Goal: Information Seeking & Learning: Learn about a topic

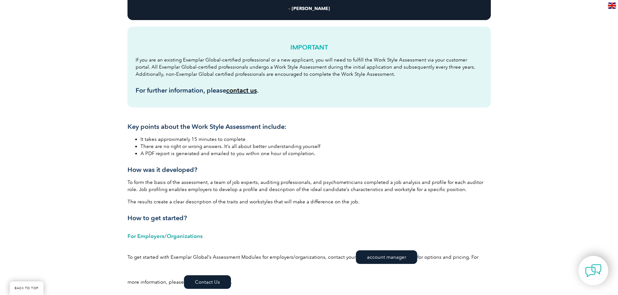
scroll to position [713, 0]
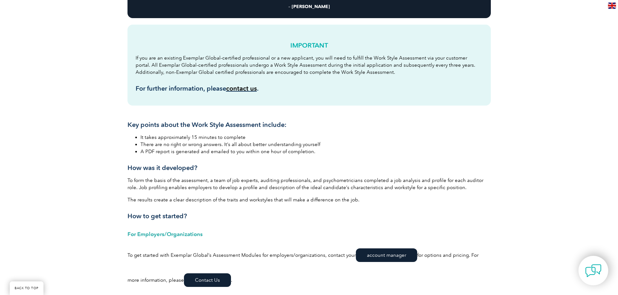
click at [387, 257] on link "account manager" at bounding box center [386, 256] width 61 height 14
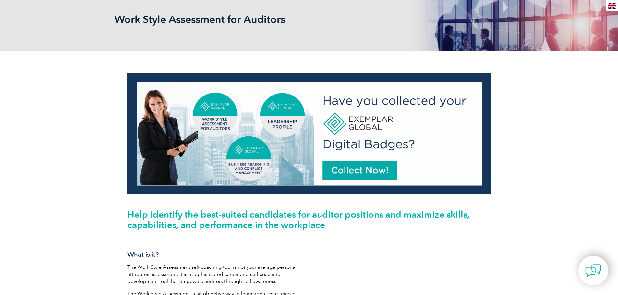
scroll to position [52, 0]
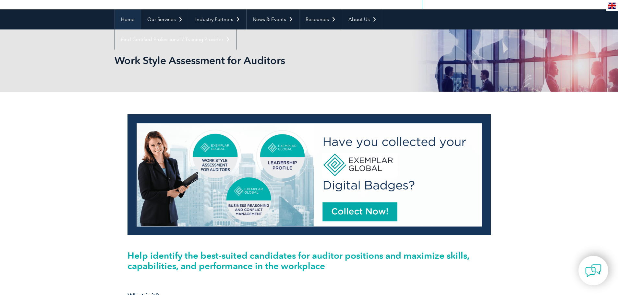
click at [133, 21] on link "Home" at bounding box center [128, 19] width 26 height 20
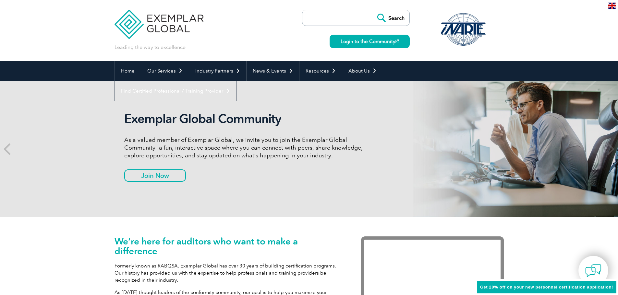
click at [169, 19] on img at bounding box center [158, 19] width 89 height 39
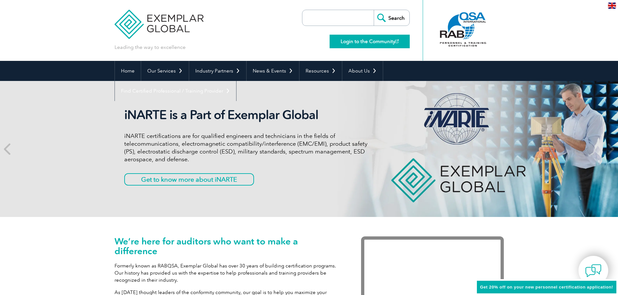
click at [369, 38] on link "Login to the Community" at bounding box center [369, 42] width 80 height 14
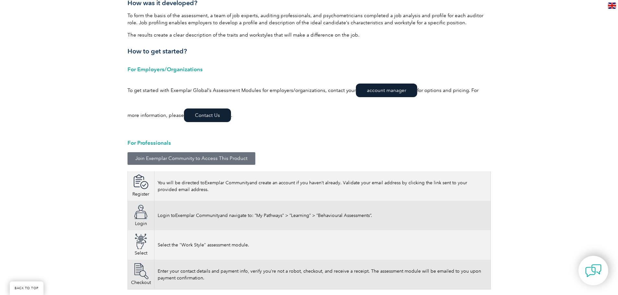
scroll to position [885, 0]
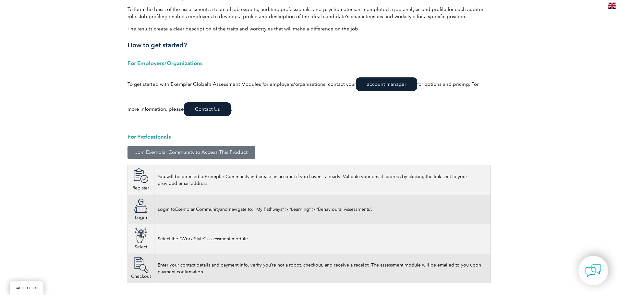
click at [188, 150] on span "Join Exemplar Community to Access This Product" at bounding box center [191, 152] width 112 height 5
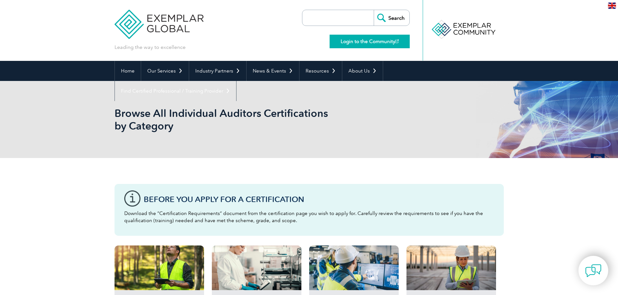
click at [368, 38] on link "Login to the Community" at bounding box center [369, 42] width 80 height 14
click at [368, 43] on link "Login to the Community" at bounding box center [369, 42] width 80 height 14
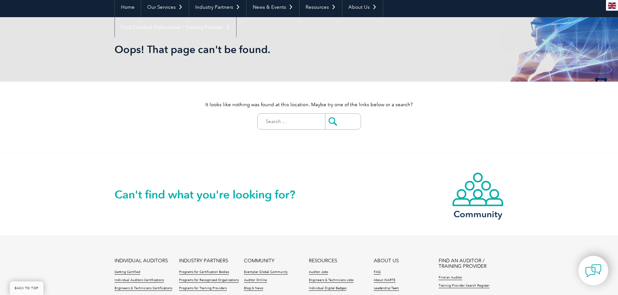
scroll to position [63, 0]
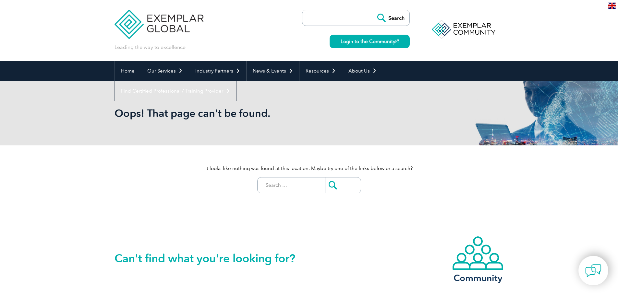
click at [285, 186] on input "Search for:" at bounding box center [293, 186] width 64 height 16
type input "course completion"
click at [327, 185] on input "submit" at bounding box center [343, 186] width 36 height 16
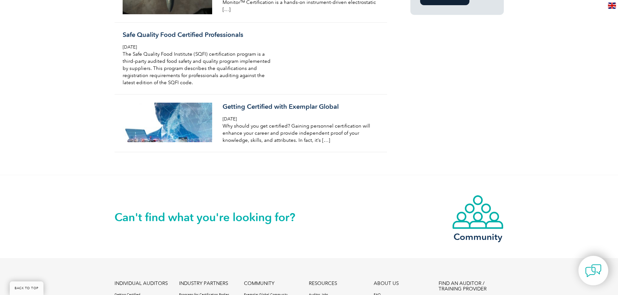
scroll to position [537, 0]
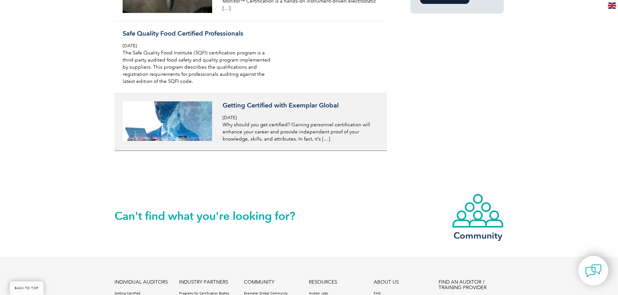
click at [227, 118] on span "[DATE]" at bounding box center [229, 118] width 14 height 6
